Goal: Check status

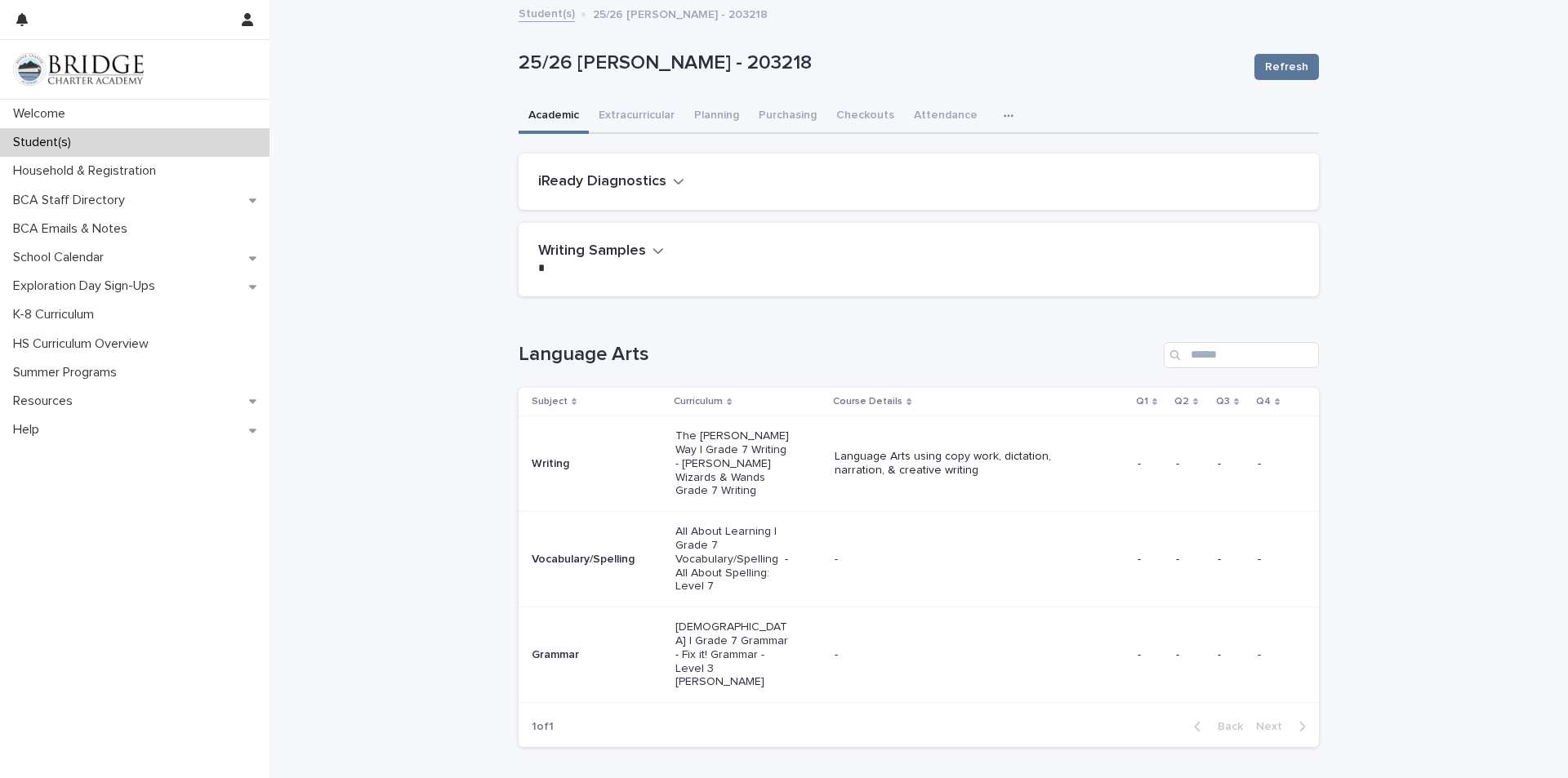
click at [673, 175] on icon "button" at bounding box center [678, 181] width 11 height 15
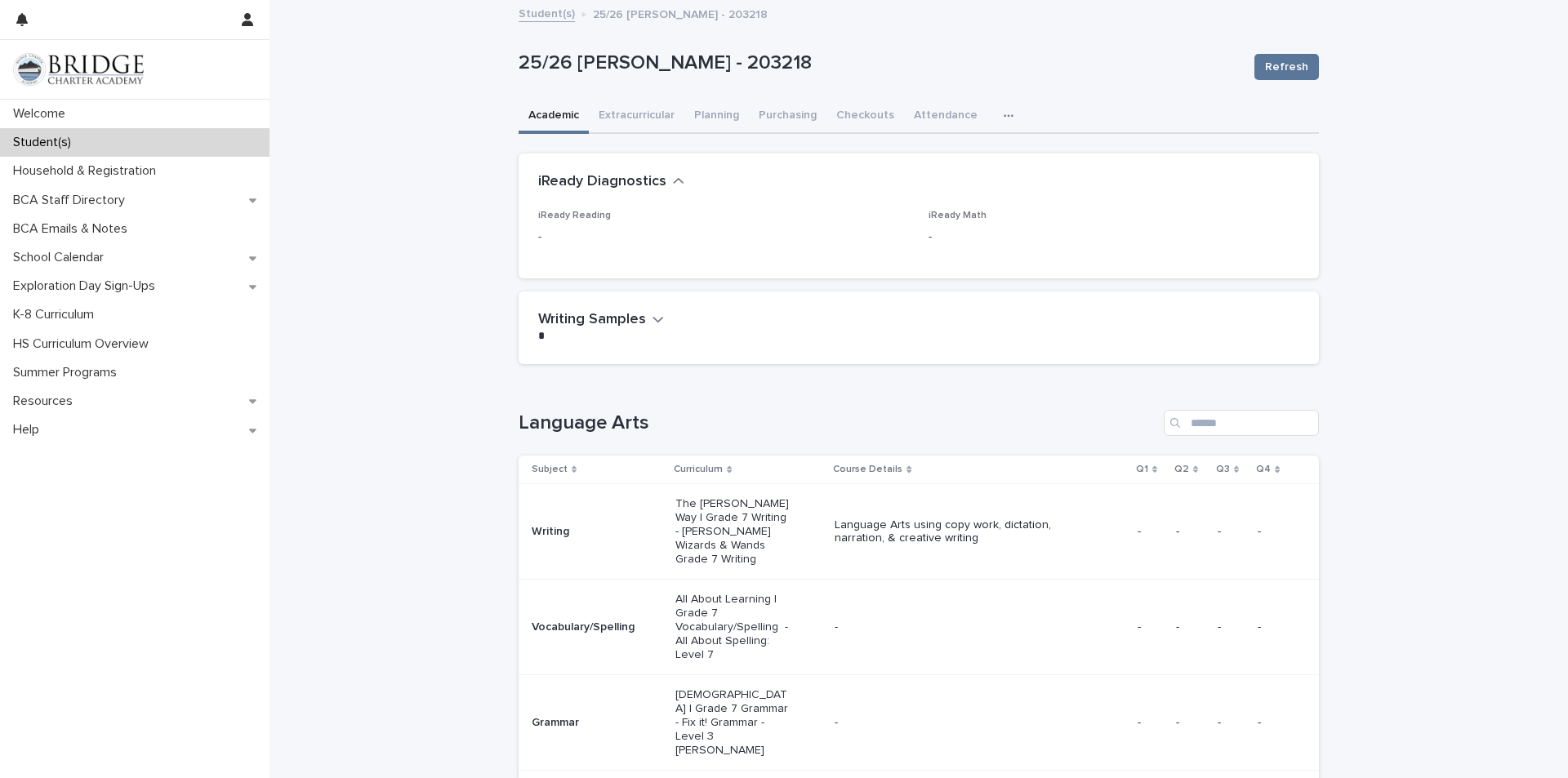
click at [642, 324] on button "Writing Samples" at bounding box center [601, 320] width 125 height 18
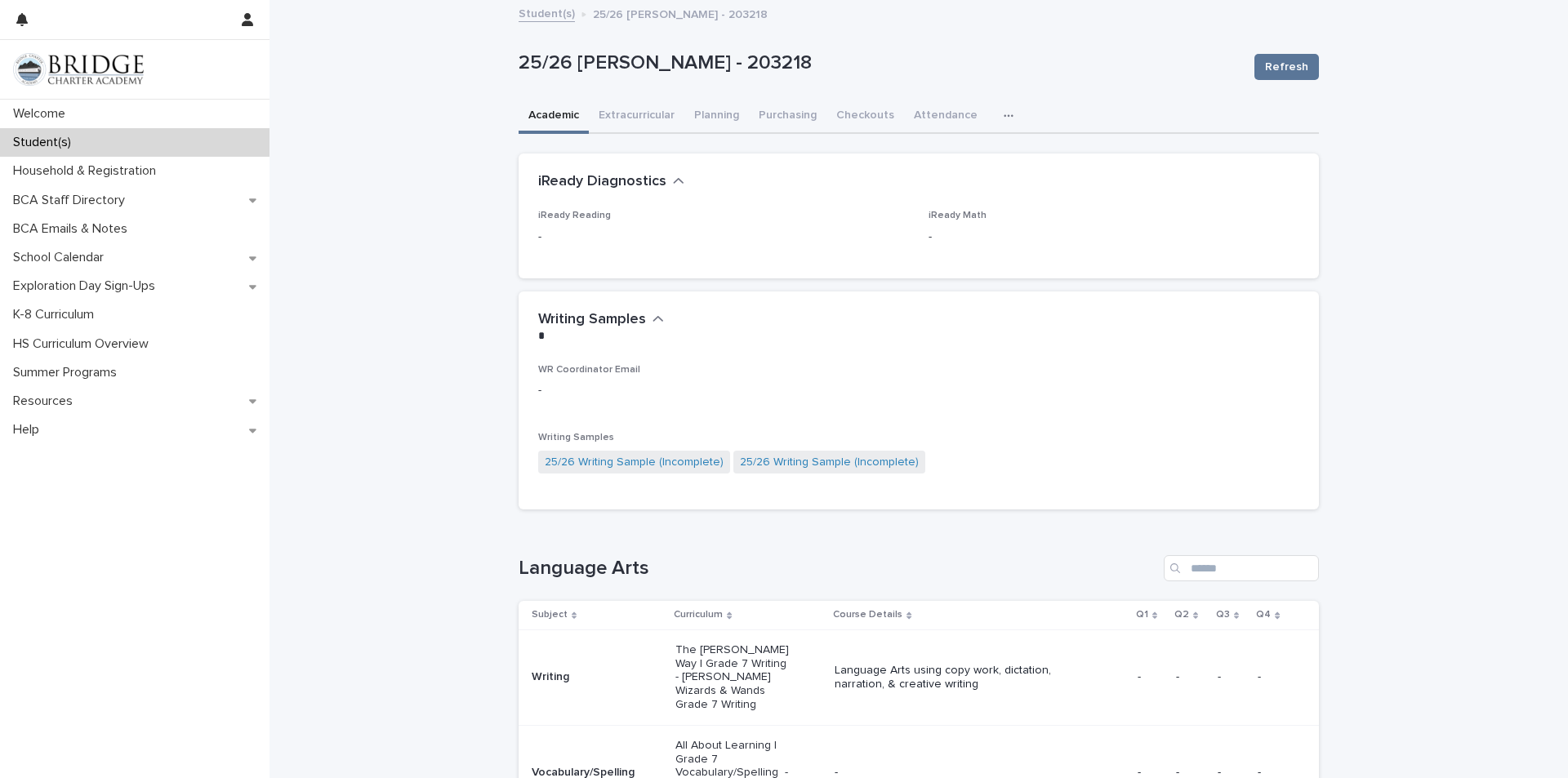
click at [653, 324] on icon "button" at bounding box center [658, 319] width 11 height 15
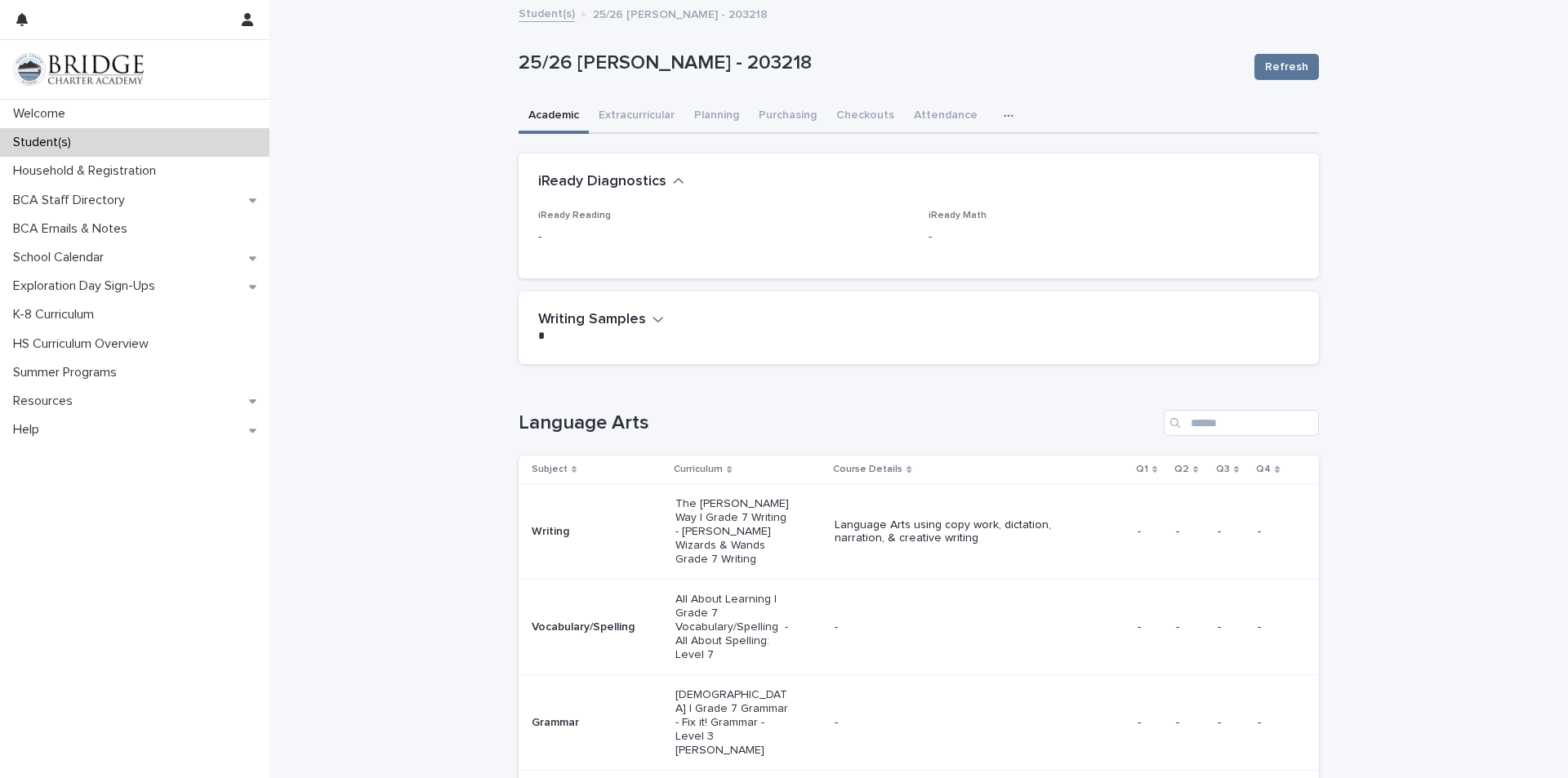
click at [673, 183] on icon "button" at bounding box center [678, 181] width 11 height 15
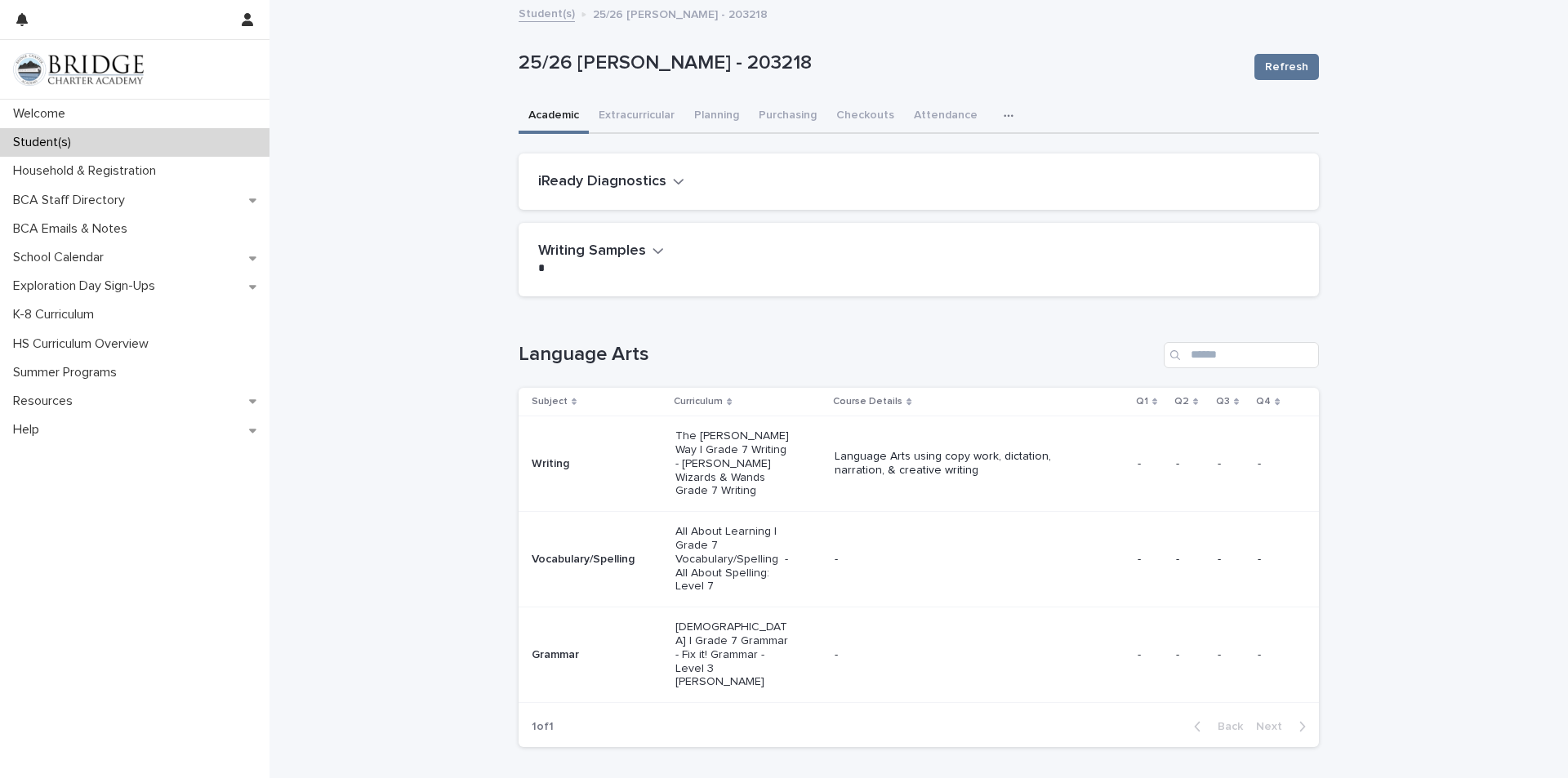
click at [619, 531] on td "Vocabulary/Spelling" at bounding box center [594, 560] width 150 height 96
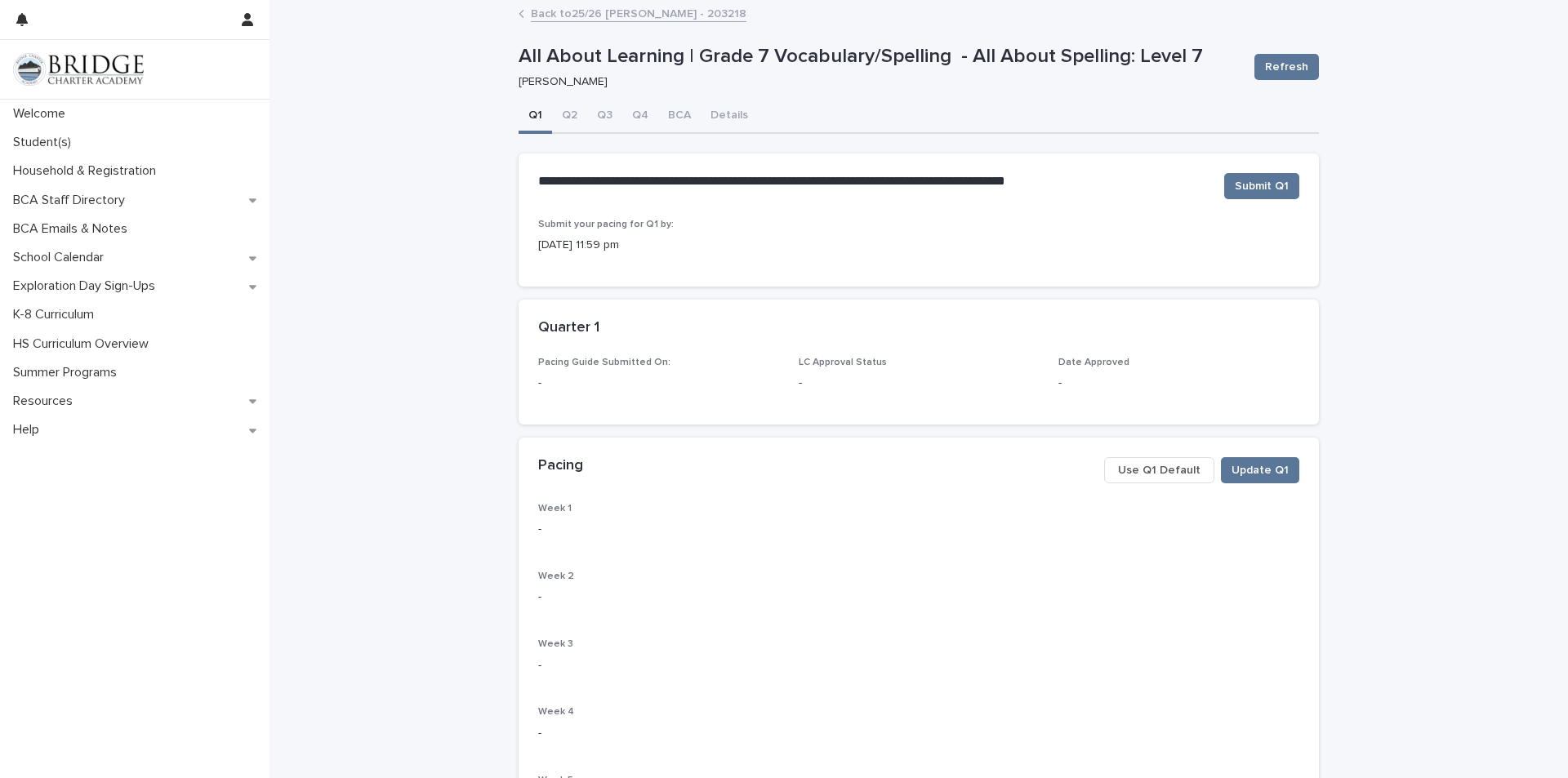
click at [1141, 476] on span "Use Q1 Default" at bounding box center [1159, 470] width 83 height 16
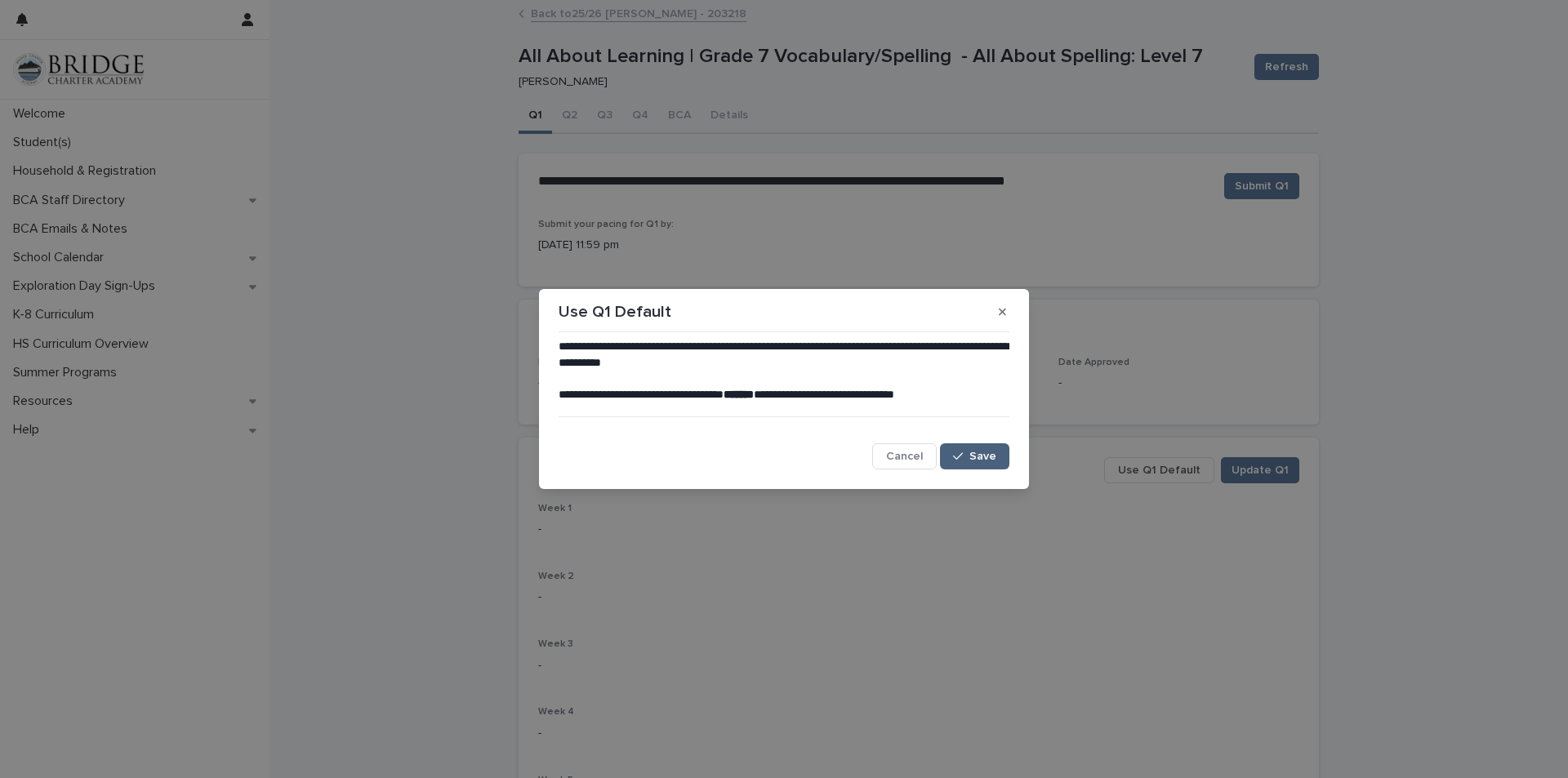
click at [969, 455] on div "button" at bounding box center [961, 456] width 16 height 11
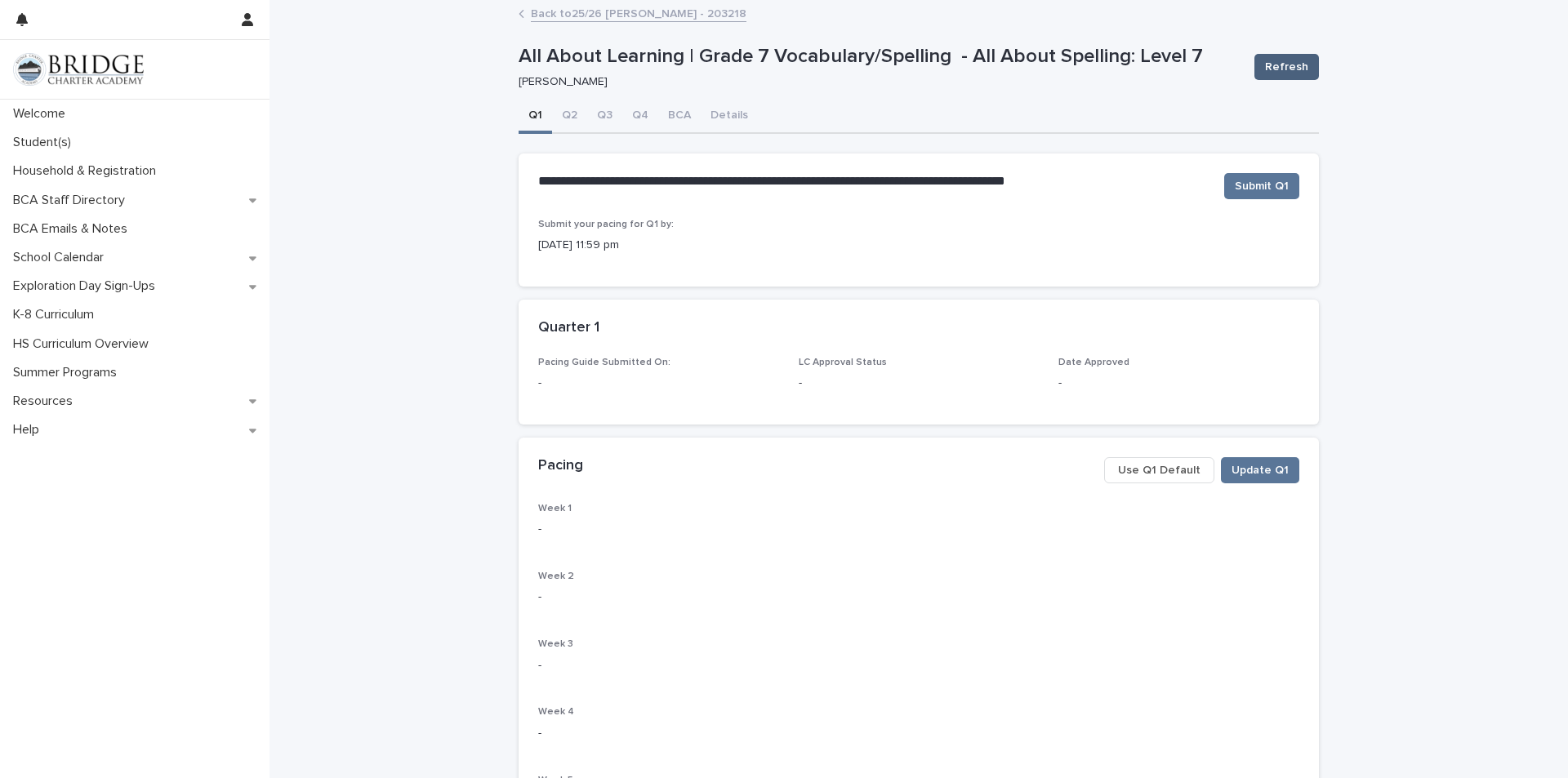
click at [1291, 57] on button "Refresh" at bounding box center [1286, 67] width 65 height 26
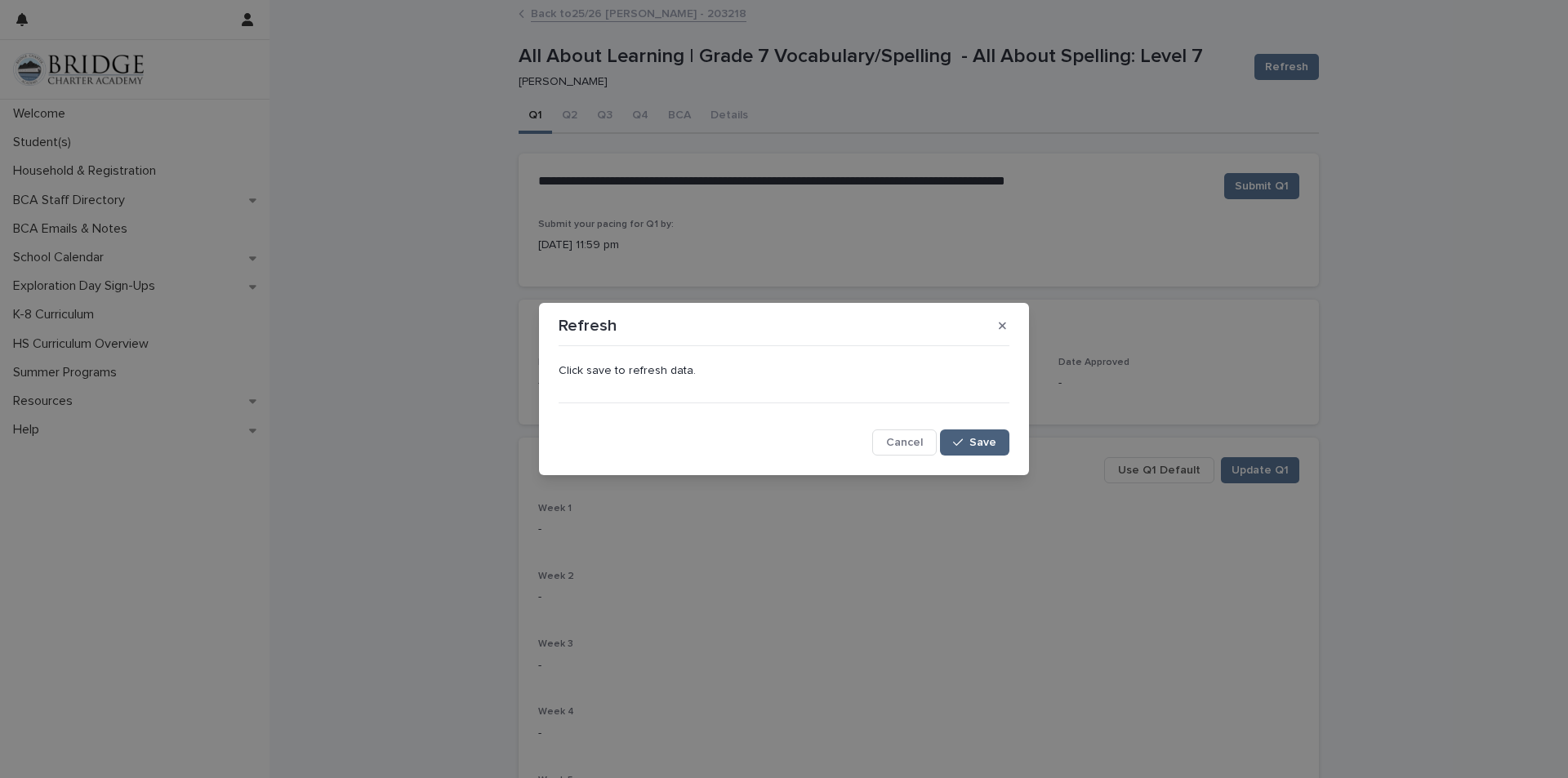
click at [990, 437] on span "Save" at bounding box center [983, 442] width 27 height 11
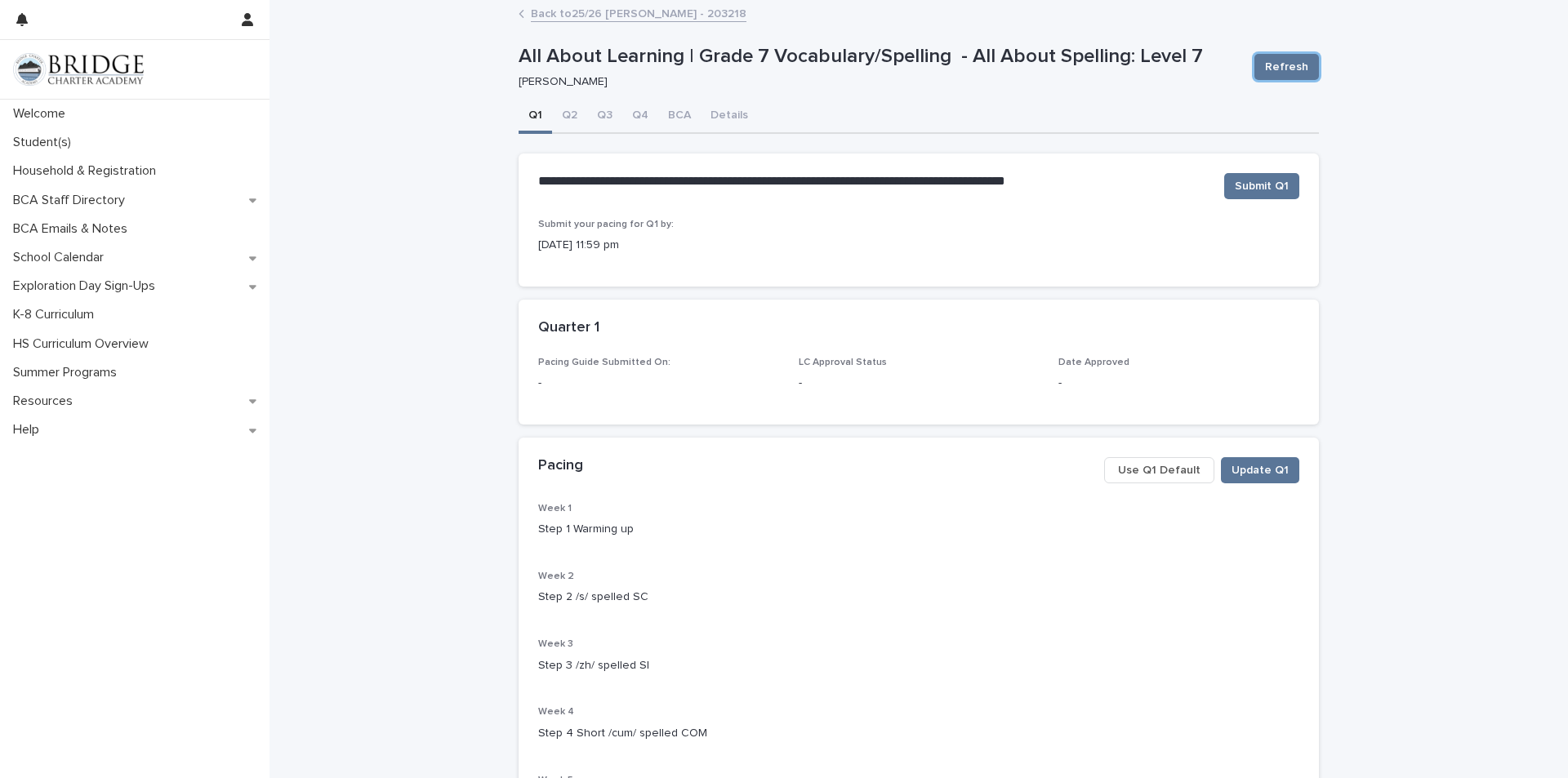
click at [619, 15] on link "Back to 25/26 [PERSON_NAME] - 203218" at bounding box center [638, 13] width 216 height 19
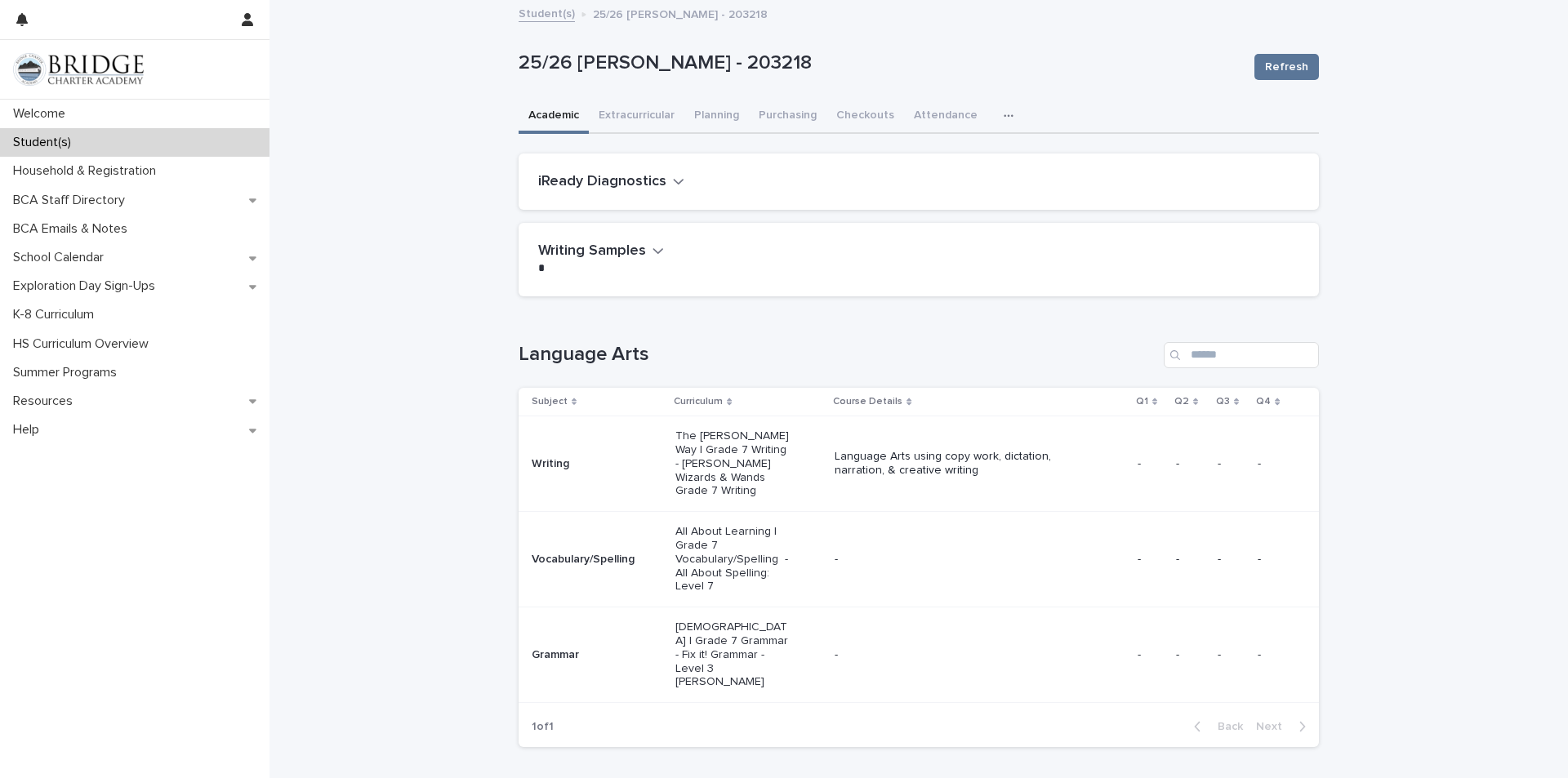
click at [645, 653] on td "Grammar" at bounding box center [594, 655] width 150 height 96
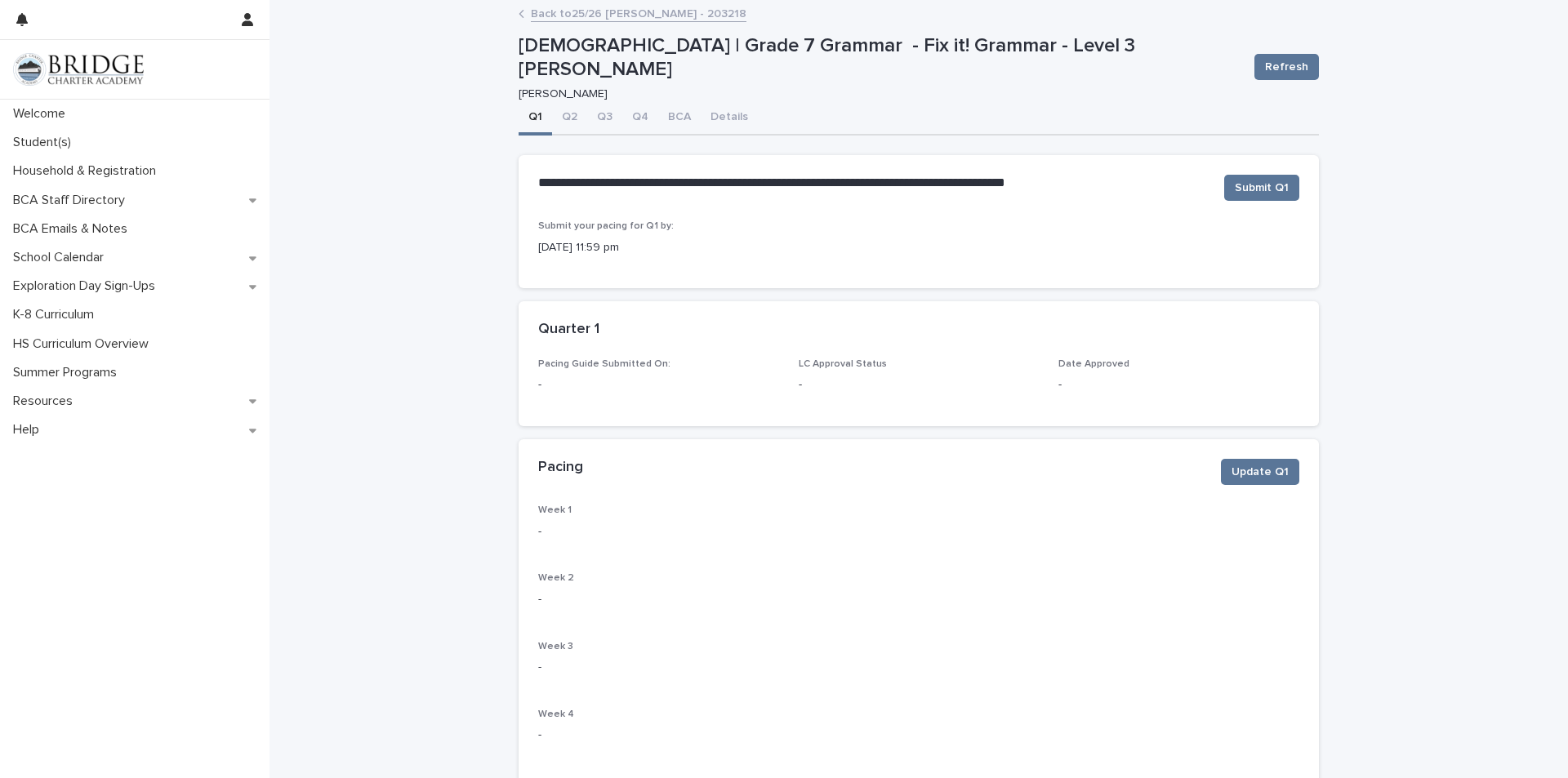
click at [606, 16] on link "Back to 25/26 [PERSON_NAME] - 203218" at bounding box center [638, 13] width 216 height 19
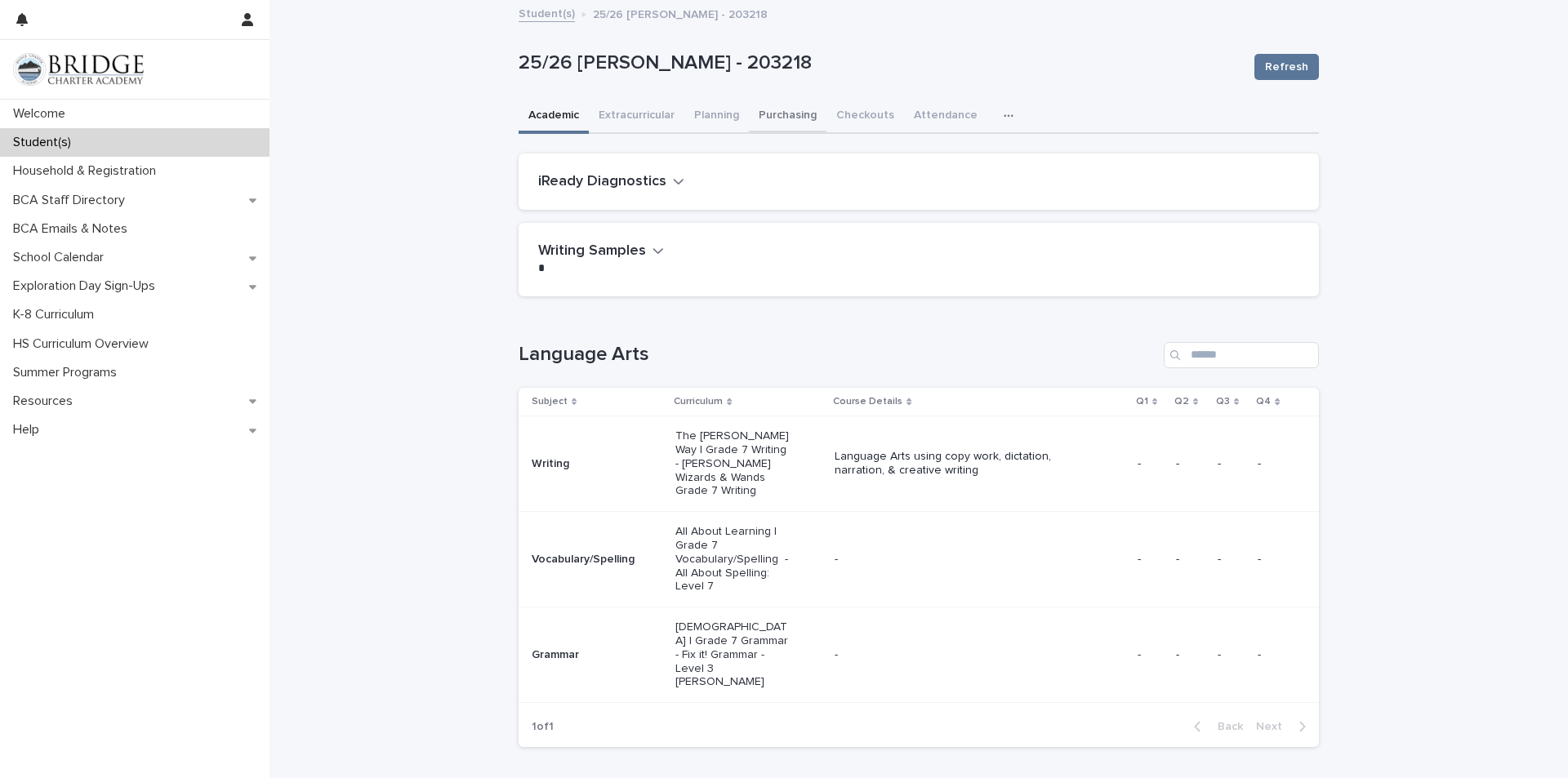
click at [792, 110] on button "Purchasing" at bounding box center [787, 117] width 78 height 34
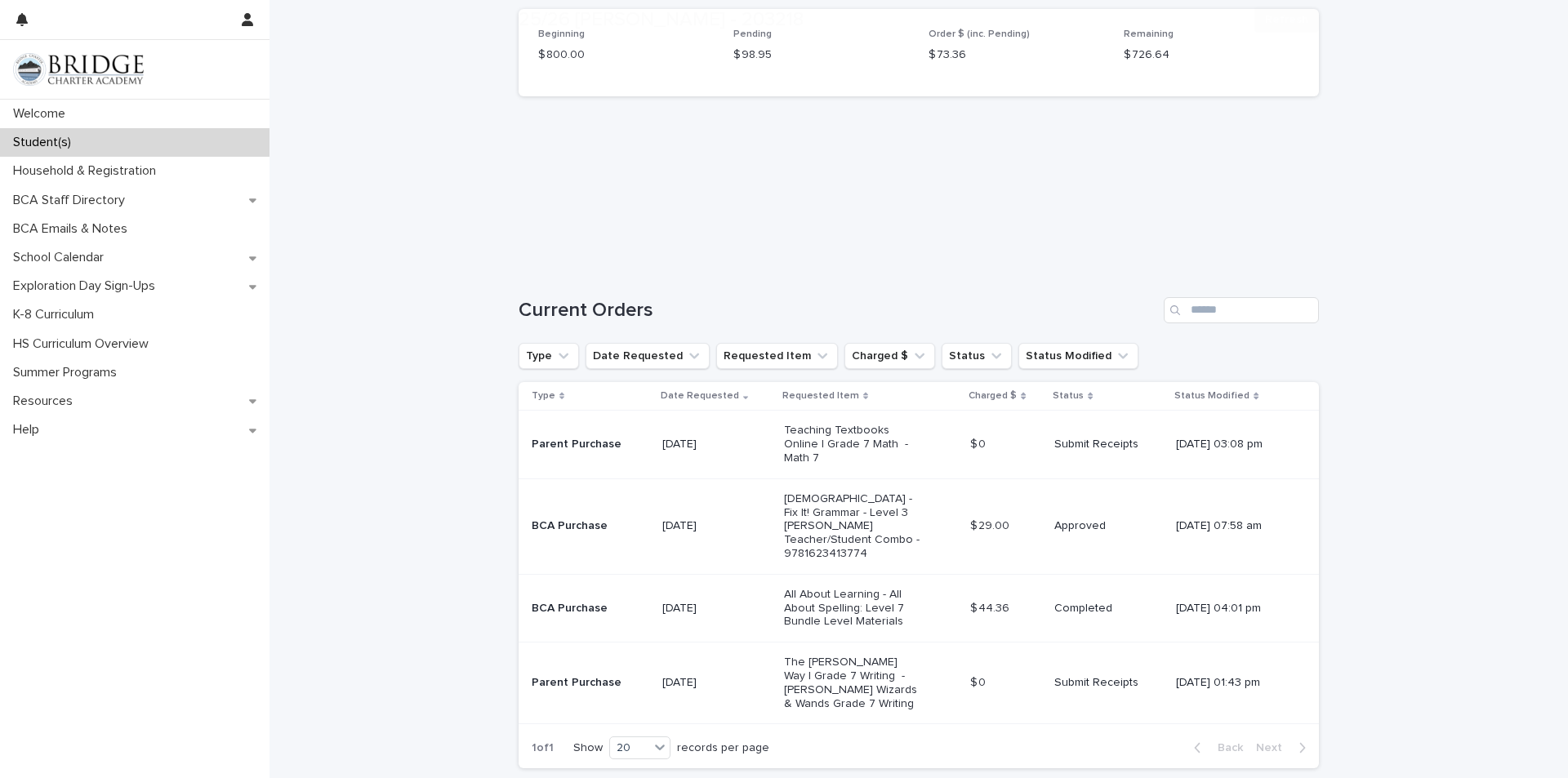
scroll to position [163, 0]
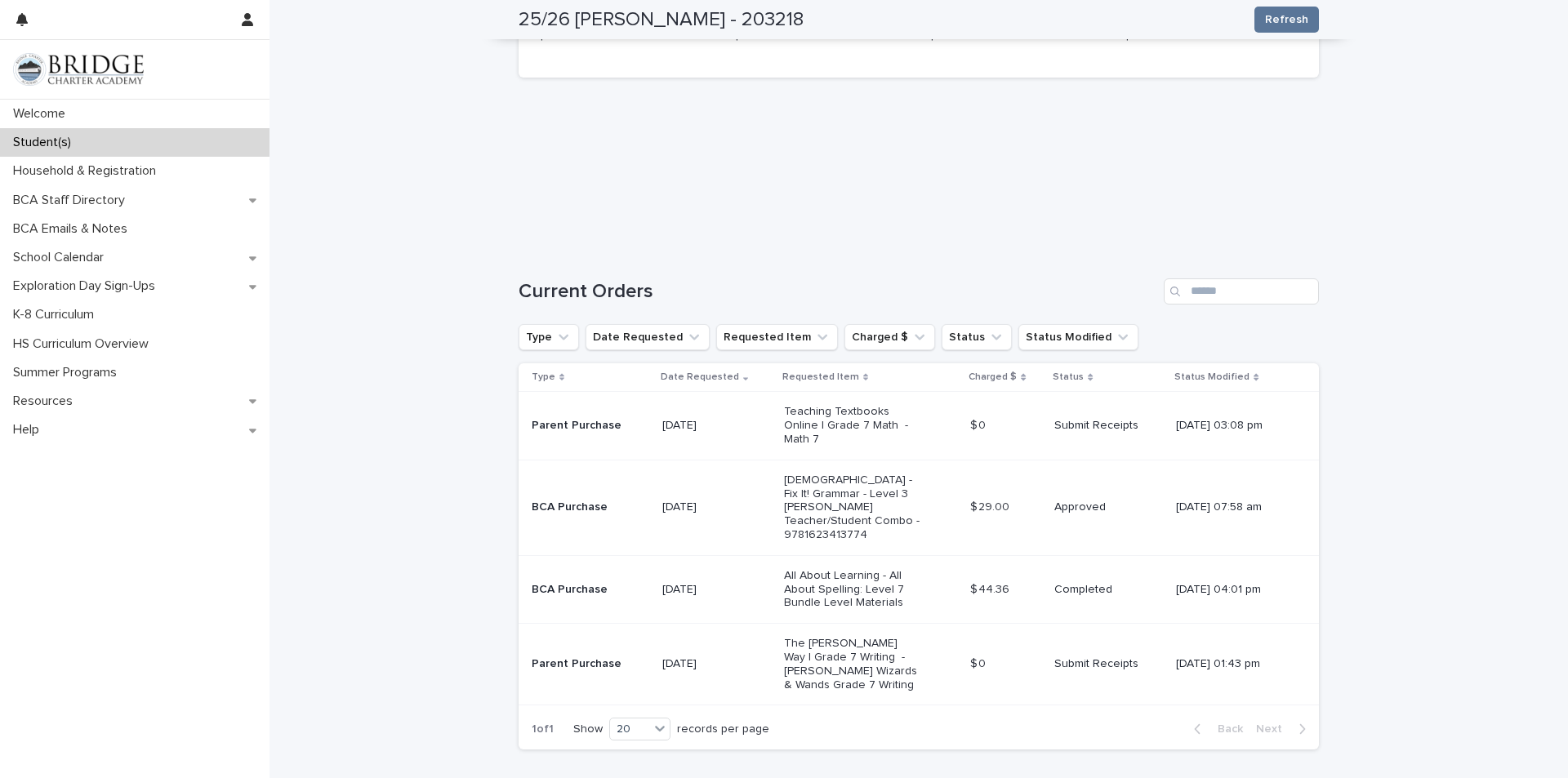
click at [853, 647] on p "The [PERSON_NAME] Way | Grade 7 Writing - [PERSON_NAME] Wizards & Wands Grade 7…" at bounding box center [852, 665] width 136 height 55
